Goal: Find specific page/section: Find specific page/section

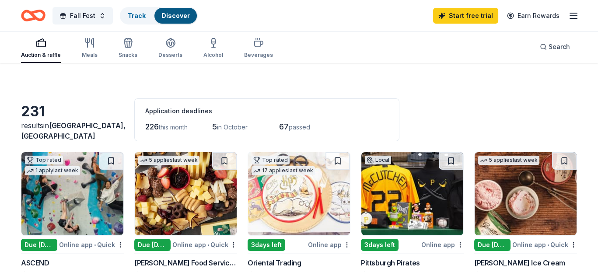
scroll to position [14, 0]
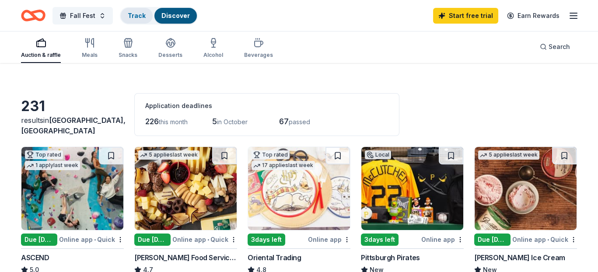
click at [136, 13] on link "Track" at bounding box center [137, 15] width 18 height 7
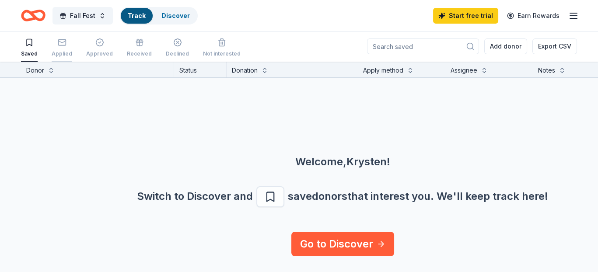
click at [59, 47] on div "Applied" at bounding box center [62, 47] width 21 height 19
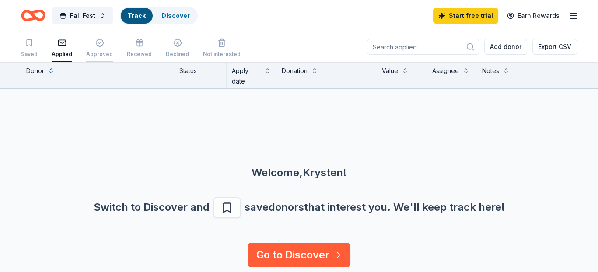
click at [95, 39] on icon "button" at bounding box center [99, 42] width 9 height 9
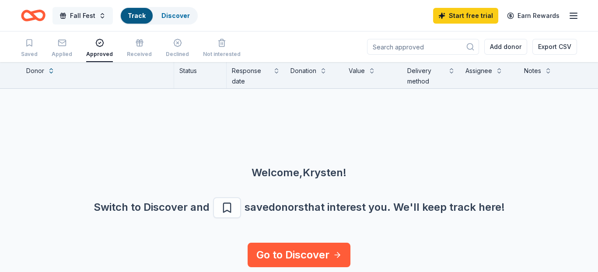
click at [99, 15] on button "Fall Fest" at bounding box center [82, 15] width 60 height 17
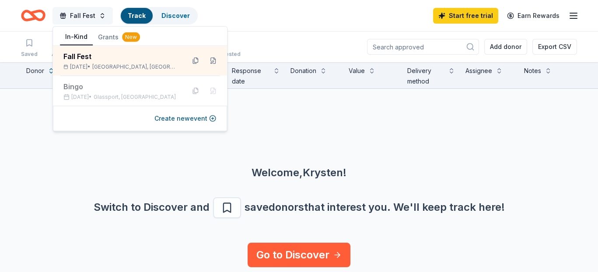
click at [98, 15] on button "Fall Fest" at bounding box center [82, 15] width 60 height 17
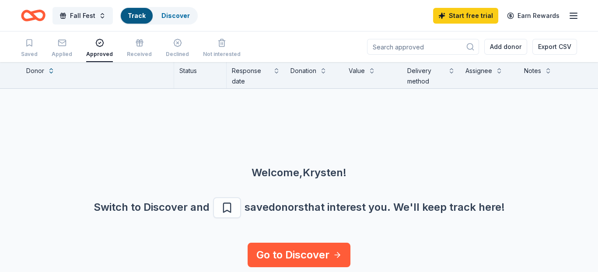
click at [37, 12] on icon "Home" at bounding box center [38, 15] width 14 height 9
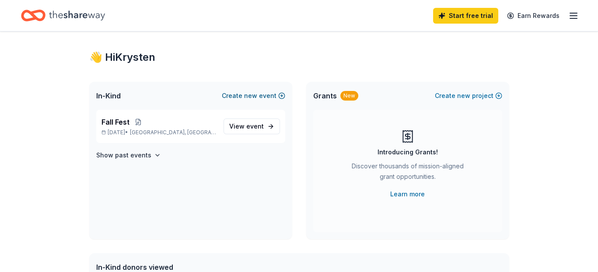
scroll to position [14, 0]
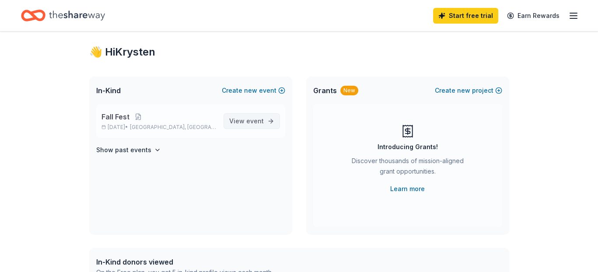
click at [248, 119] on span "event" at bounding box center [254, 120] width 17 height 7
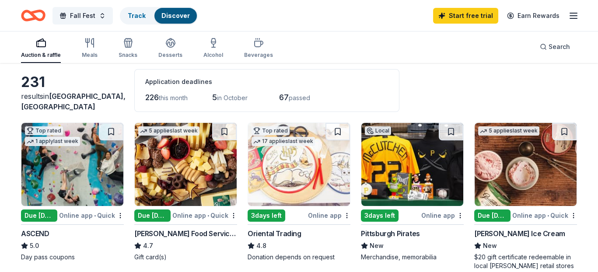
scroll to position [44, 0]
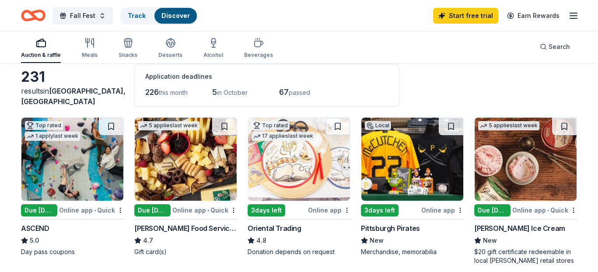
click at [75, 178] on img at bounding box center [72, 159] width 102 height 83
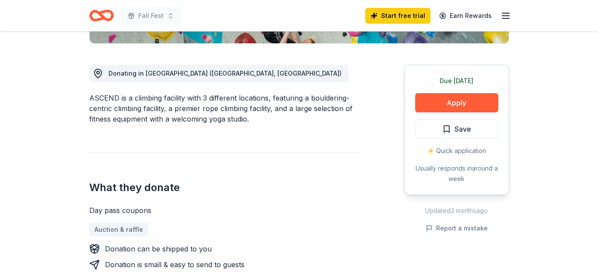
scroll to position [219, 0]
